Goal: Use online tool/utility: Utilize a website feature to perform a specific function

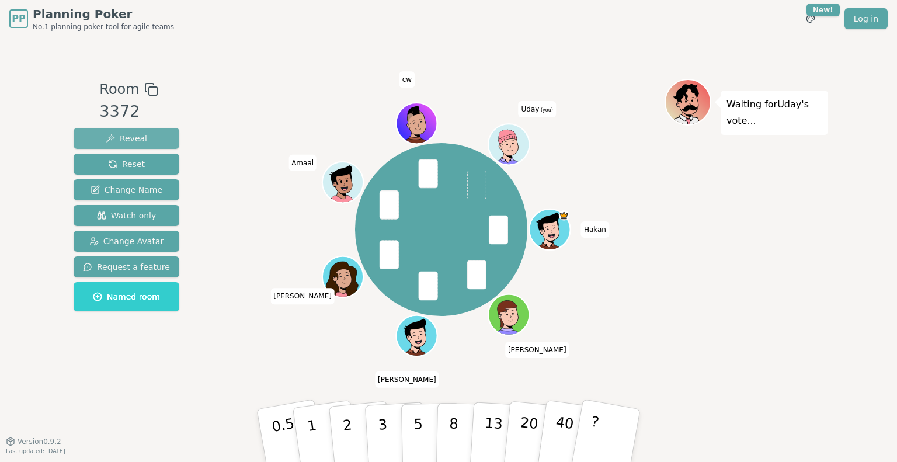
click at [118, 131] on button "Reveal" at bounding box center [127, 138] width 106 height 21
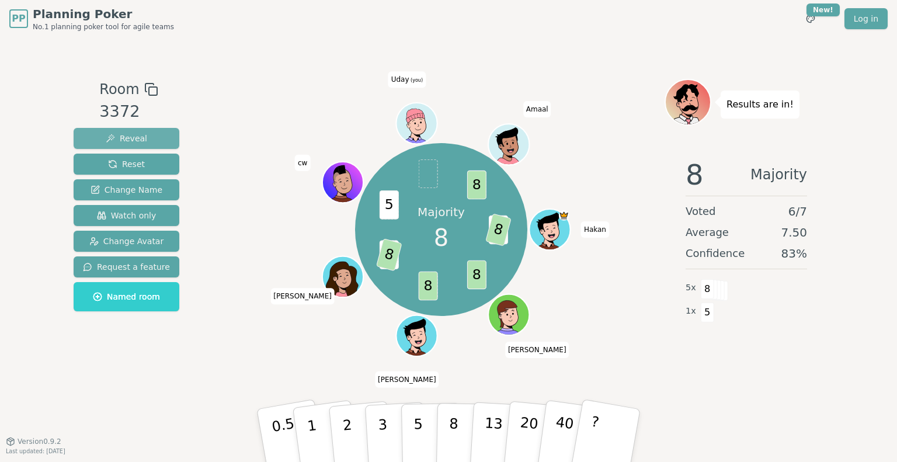
click at [142, 133] on button "Reveal" at bounding box center [127, 138] width 106 height 21
click at [131, 137] on span "Reveal" at bounding box center [126, 138] width 41 height 12
click at [131, 161] on span "Reset" at bounding box center [126, 164] width 37 height 12
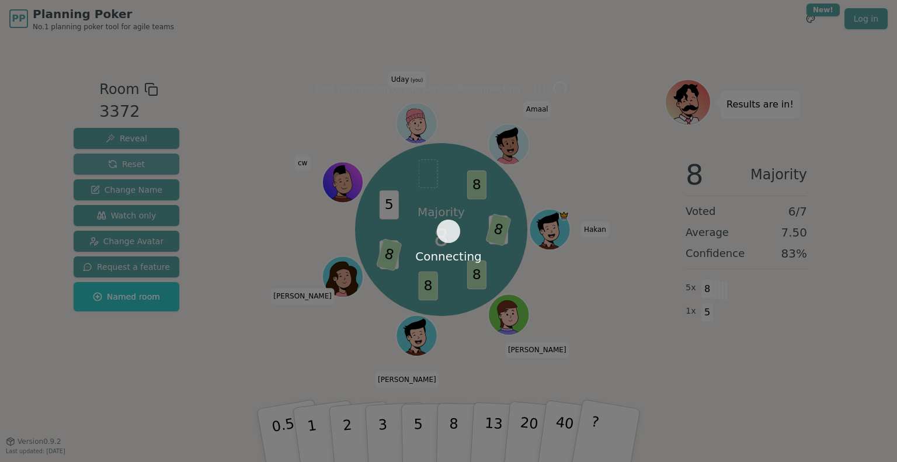
click at [123, 159] on div "Connecting Room 3372 Reveal Reset Change Name Watch only Change Avatar Request …" at bounding box center [448, 239] width 759 height 321
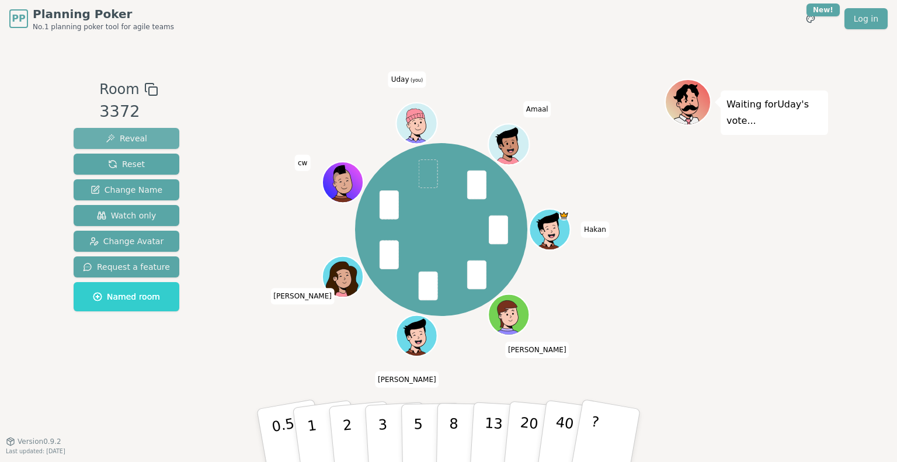
click at [147, 136] on button "Reveal" at bounding box center [127, 138] width 106 height 21
